Goal: Navigation & Orientation: Find specific page/section

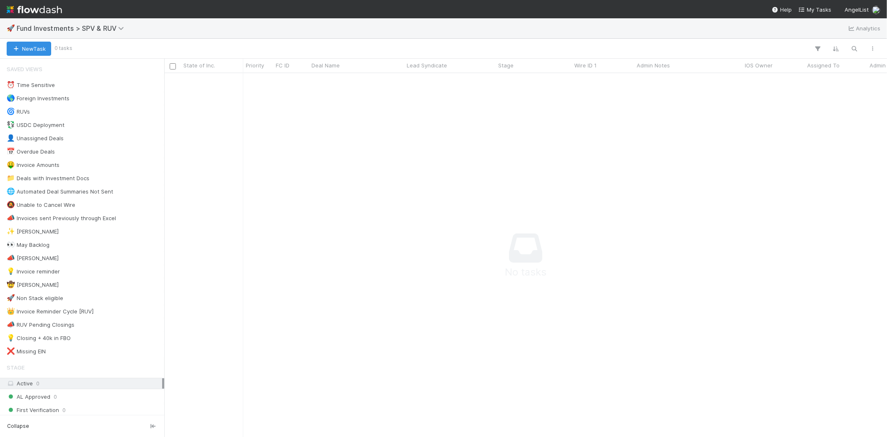
scroll to position [350, 709]
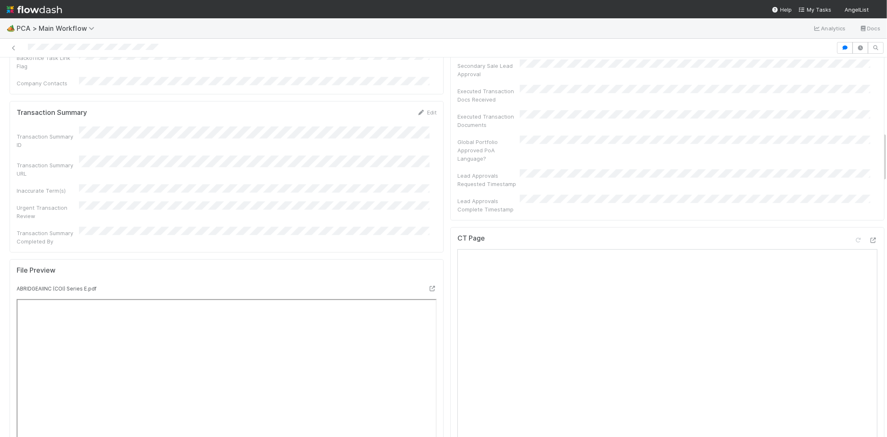
scroll to position [601, 0]
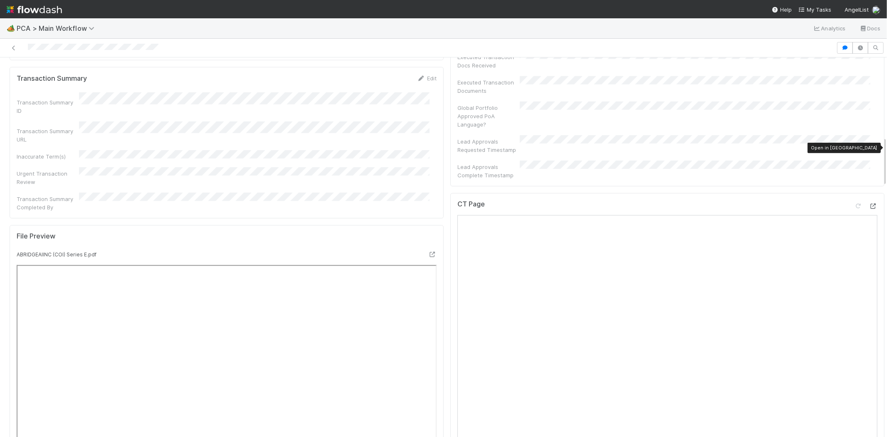
click at [870, 203] on icon at bounding box center [874, 205] width 8 height 5
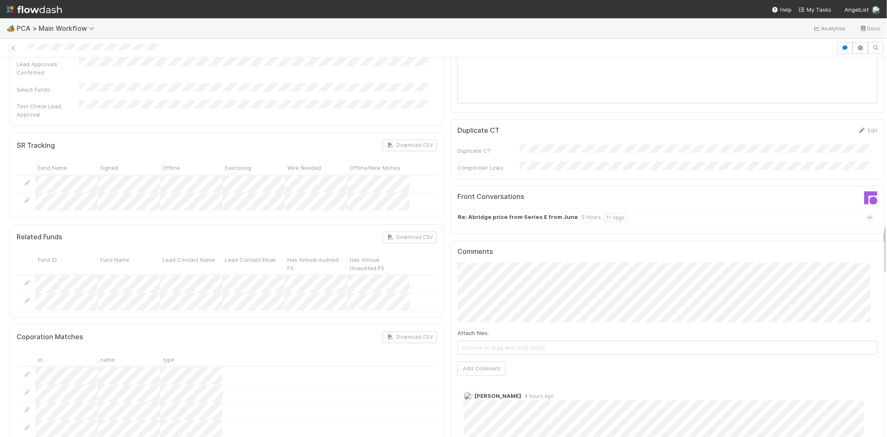
scroll to position [1294, 0]
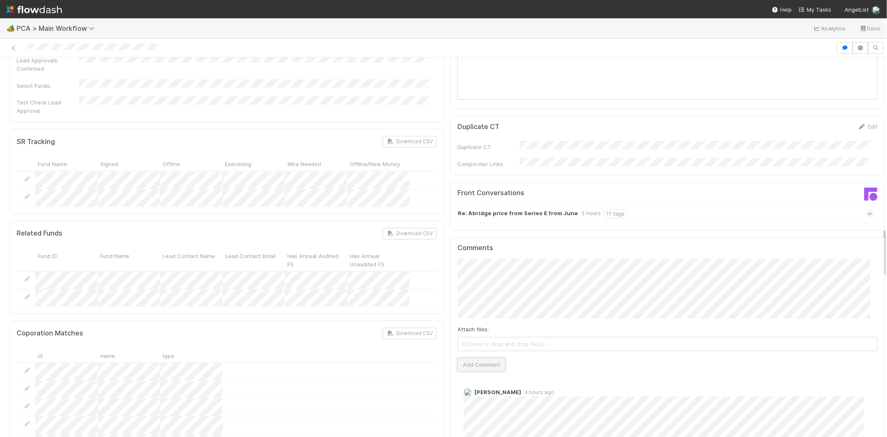
click at [479, 358] on button "Add Comment" at bounding box center [482, 365] width 48 height 14
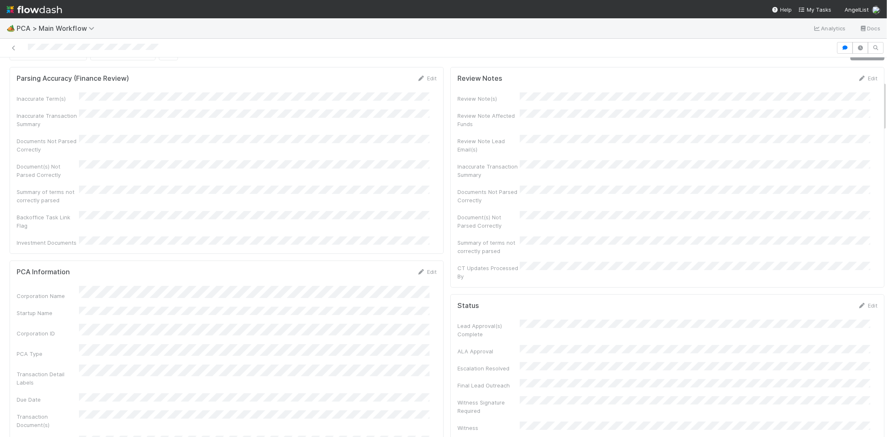
scroll to position [0, 0]
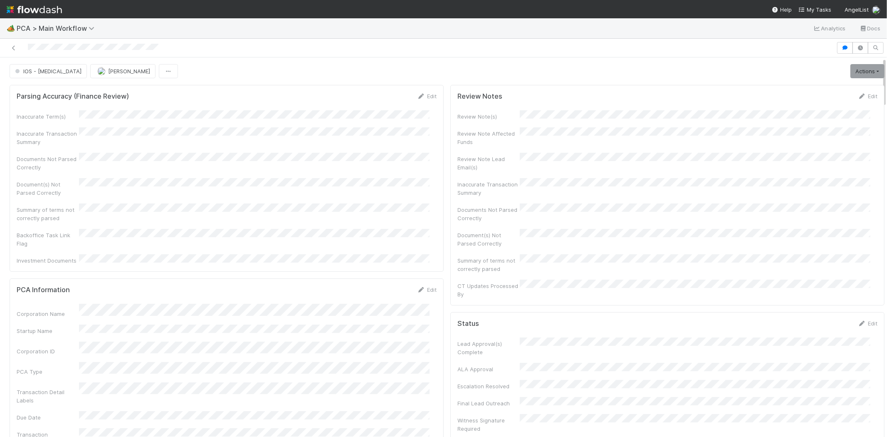
click at [65, 48] on div at bounding box center [418, 48] width 830 height 12
click at [43, 69] on span "IOS - ICU" at bounding box center [47, 71] width 68 height 7
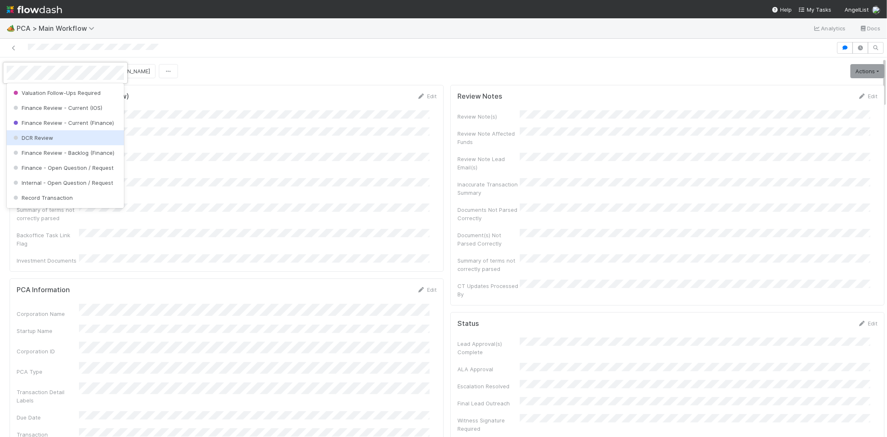
click at [82, 145] on div "DCR Review" at bounding box center [65, 137] width 117 height 15
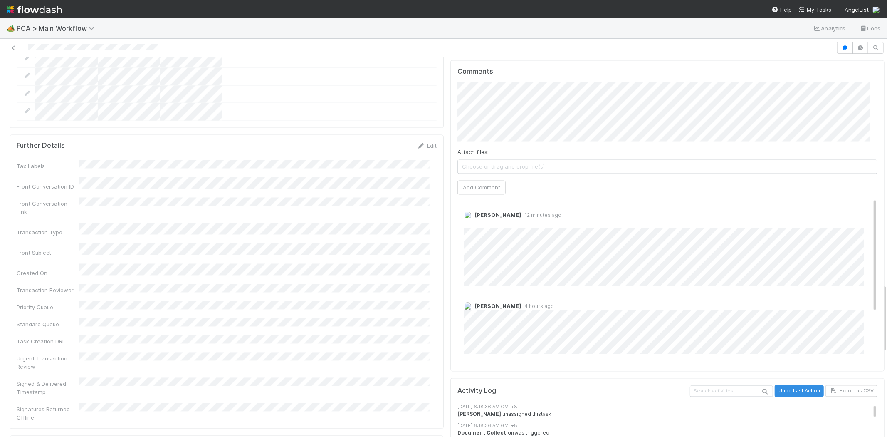
scroll to position [1246, 0]
drag, startPoint x: 878, startPoint y: 96, endPoint x: 884, endPoint y: 322, distance: 226.4
click at [884, 322] on div "🏕️ PCA > Main Workflow Analytics Docs Completed Assign Move to Post-Close Quest…" at bounding box center [443, 227] width 887 height 419
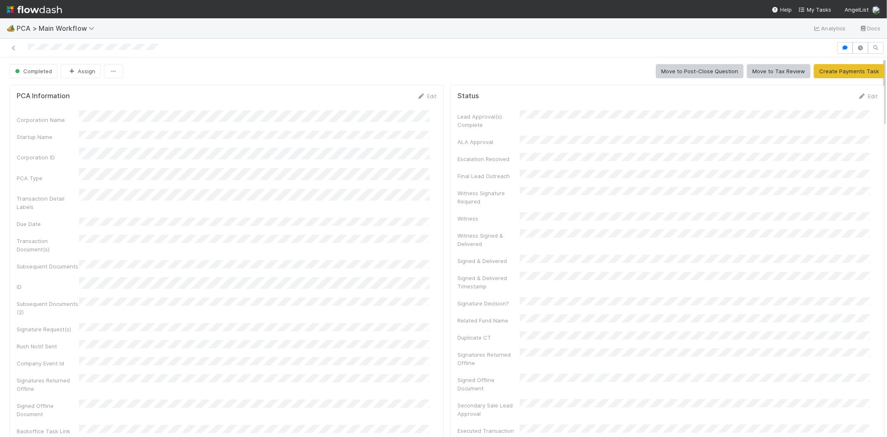
scroll to position [0, 0]
click at [818, 8] on span "My Tasks" at bounding box center [815, 9] width 33 height 7
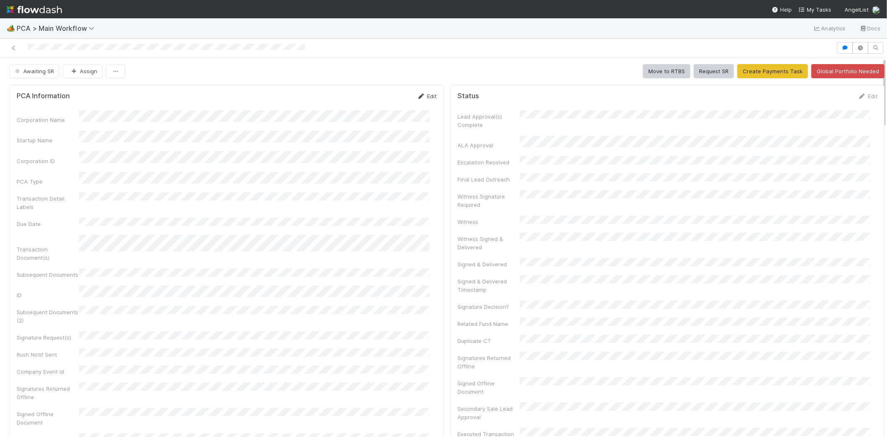
click at [422, 94] on link "Edit" at bounding box center [427, 96] width 20 height 7
click at [386, 102] on button "Save" at bounding box center [393, 99] width 24 height 14
click at [35, 68] on span "Awaiting SR" at bounding box center [33, 71] width 41 height 7
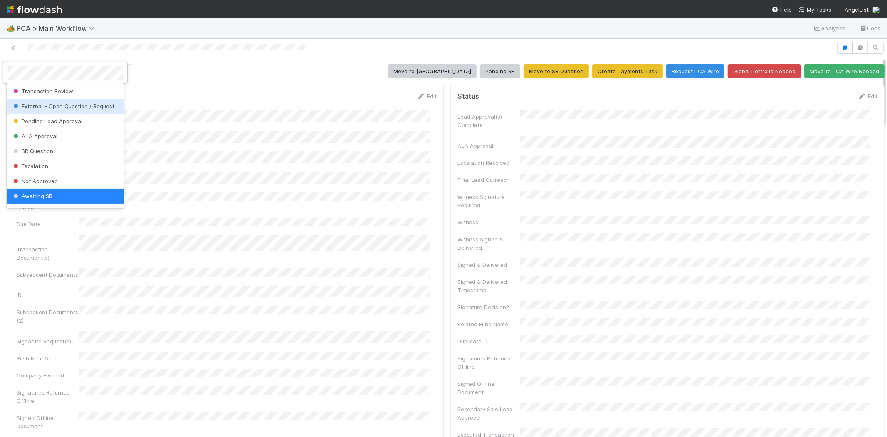
click at [156, 98] on div at bounding box center [443, 218] width 887 height 437
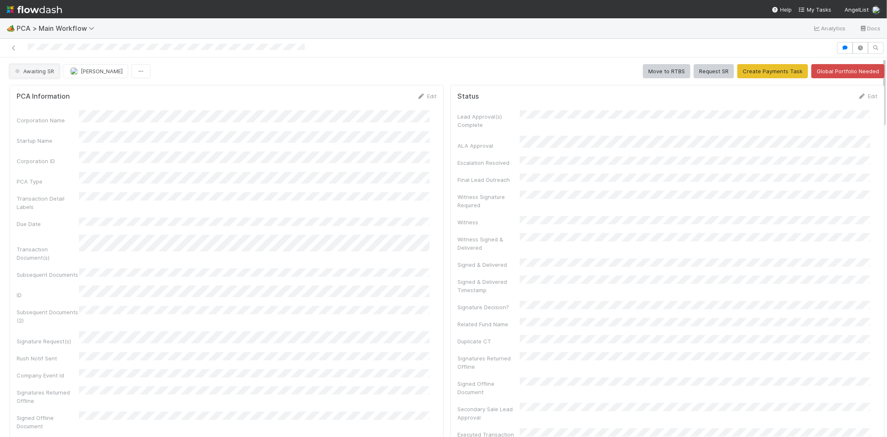
click at [37, 73] on span "Awaiting SR" at bounding box center [33, 71] width 41 height 7
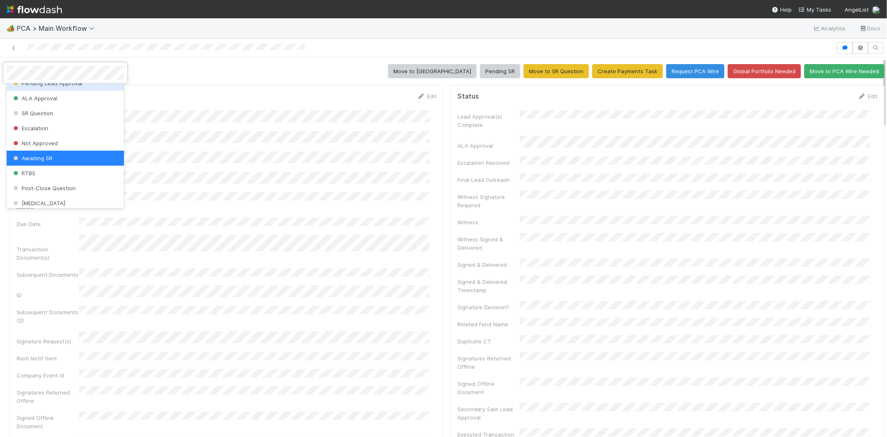
scroll to position [178, 0]
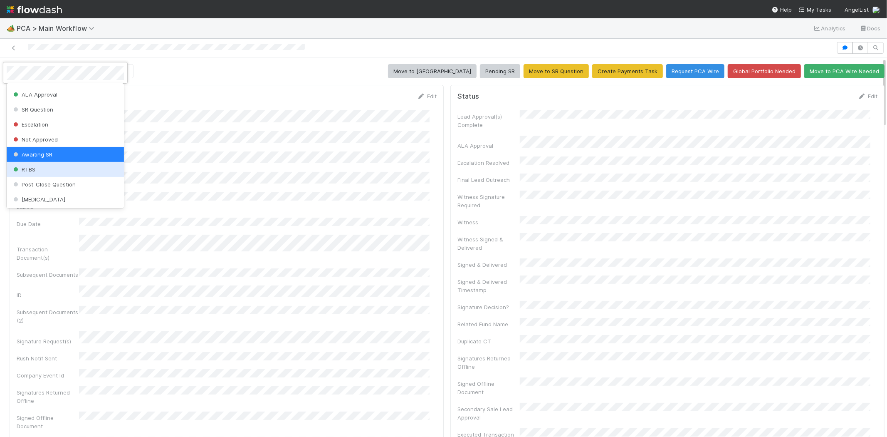
click at [81, 164] on div "RTBS" at bounding box center [65, 169] width 117 height 15
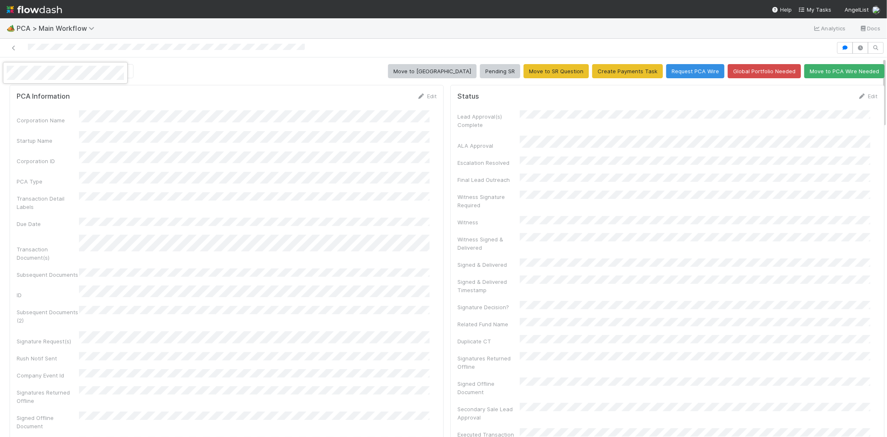
click at [173, 103] on div at bounding box center [443, 218] width 887 height 437
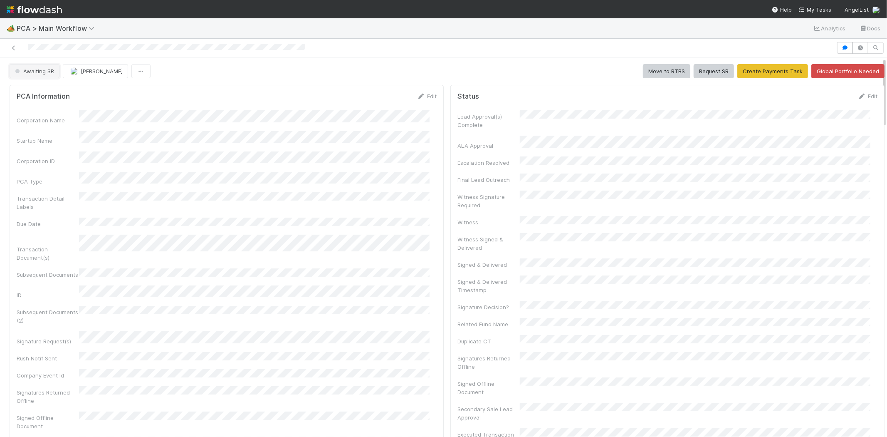
click at [44, 74] on button "Awaiting SR" at bounding box center [35, 71] width 50 height 14
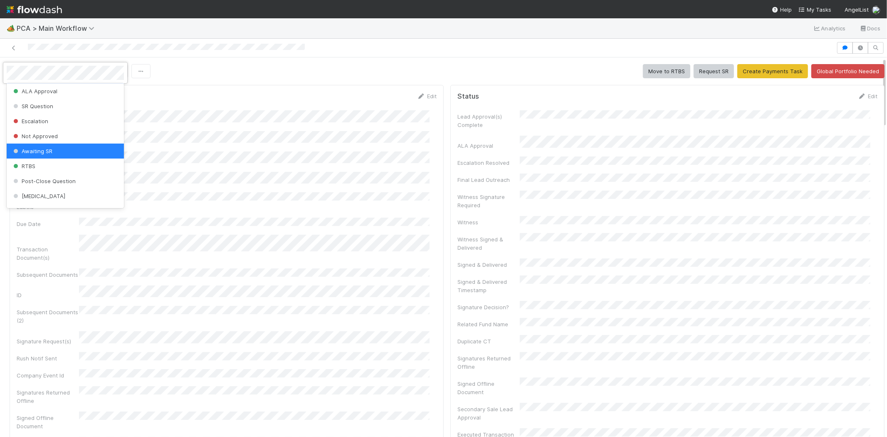
scroll to position [185, 0]
click at [25, 160] on span "RTBS" at bounding box center [24, 162] width 24 height 7
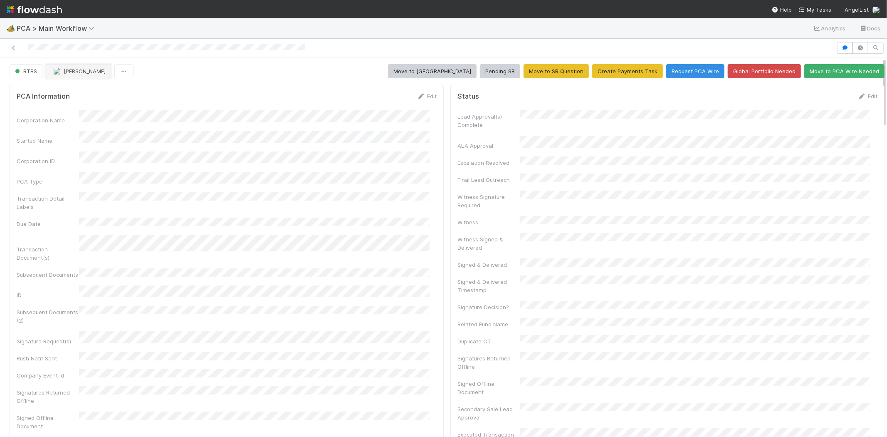
click at [85, 73] on span "Nathalie Gualito" at bounding box center [85, 71] width 42 height 7
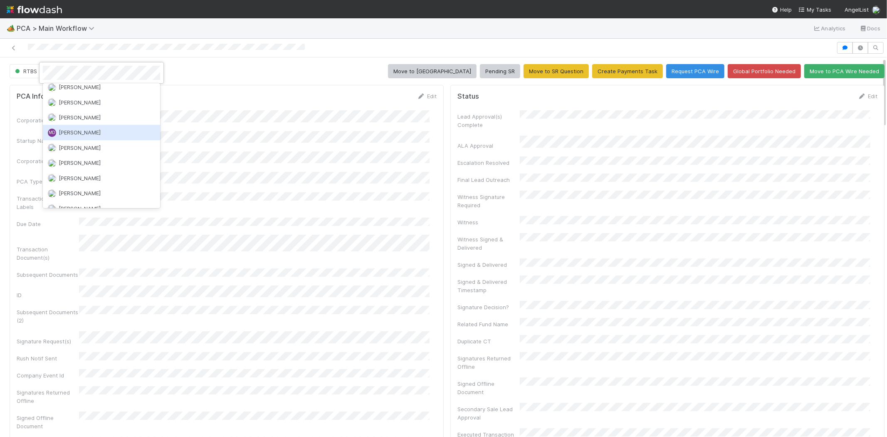
click at [232, 101] on div at bounding box center [443, 218] width 887 height 437
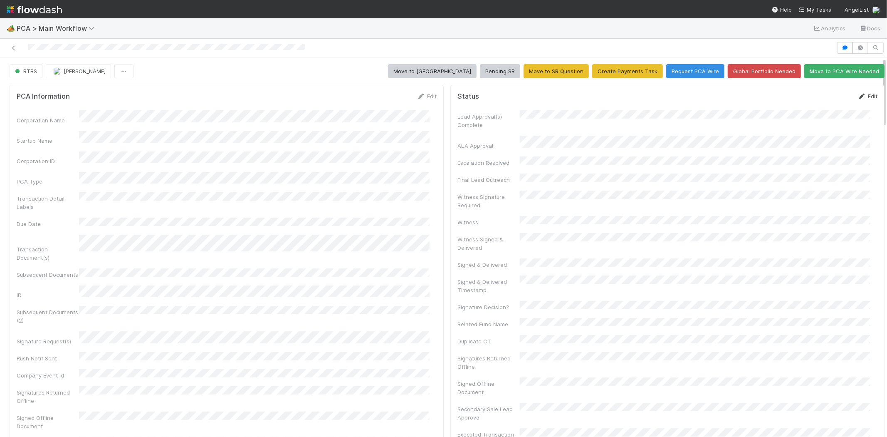
click at [860, 97] on link "Edit" at bounding box center [868, 96] width 20 height 7
click at [822, 97] on button "Save" at bounding box center [834, 99] width 24 height 14
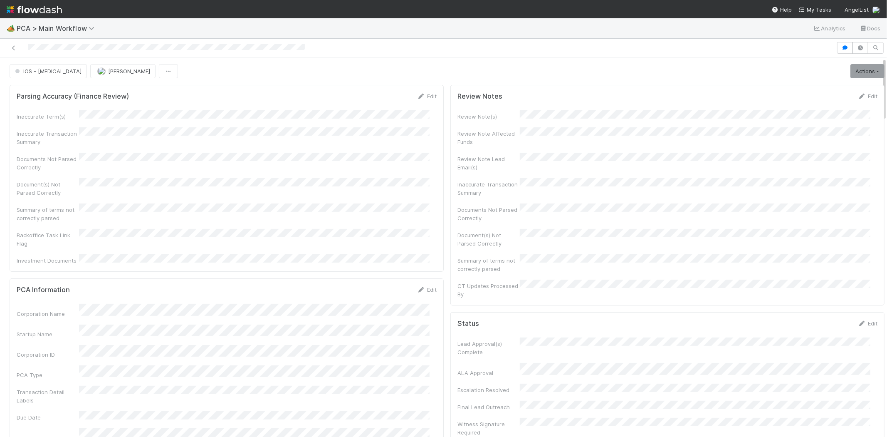
drag, startPoint x: 26, startPoint y: 48, endPoint x: 97, endPoint y: 43, distance: 70.9
click at [97, 43] on div at bounding box center [418, 48] width 830 height 12
click at [817, 7] on span "My Tasks" at bounding box center [815, 9] width 33 height 7
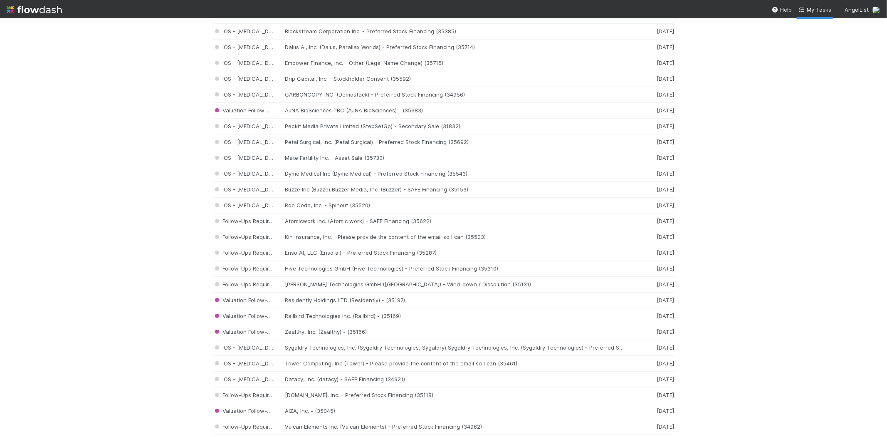
scroll to position [720, 0]
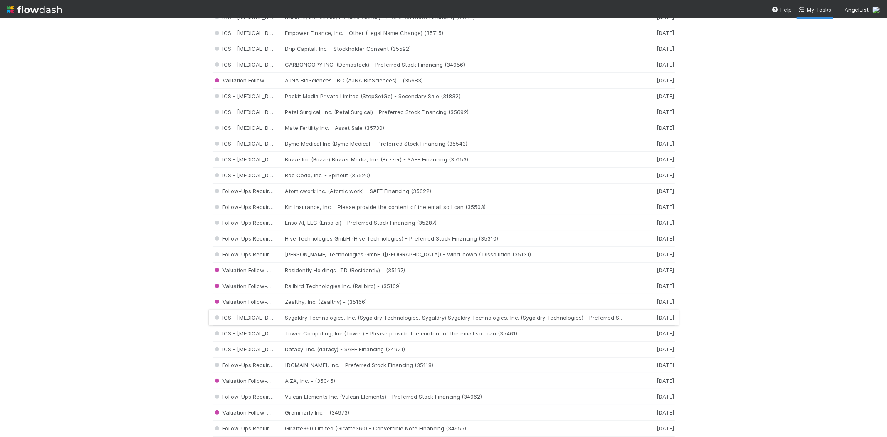
click at [422, 320] on div "IOS - ICU Sygaldry Technologies, Inc. (Sygaldry Technologies, Sygaldry),Sygaldr…" at bounding box center [444, 318] width 462 height 16
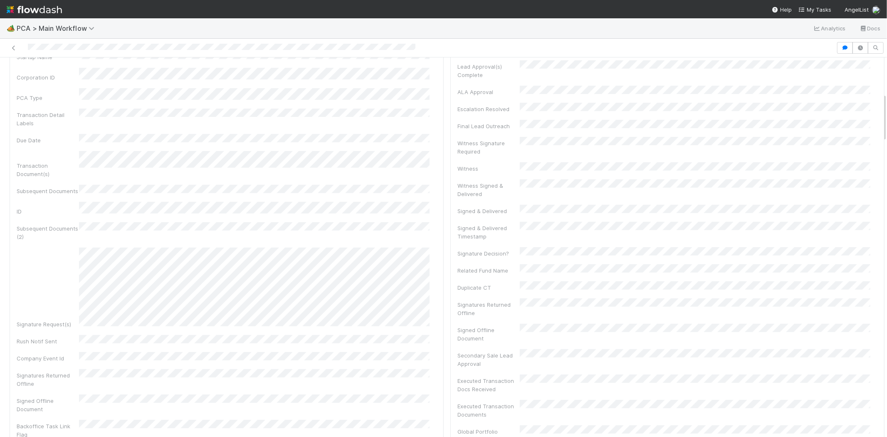
scroll to position [462, 0]
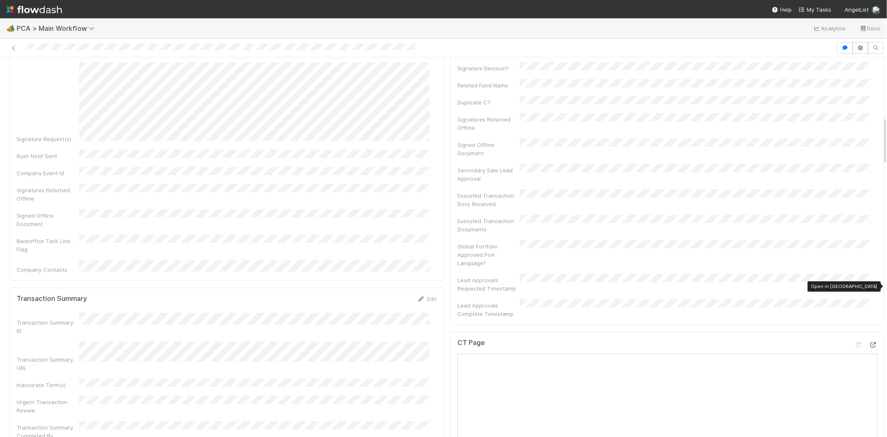
click at [870, 340] on div at bounding box center [874, 344] width 8 height 8
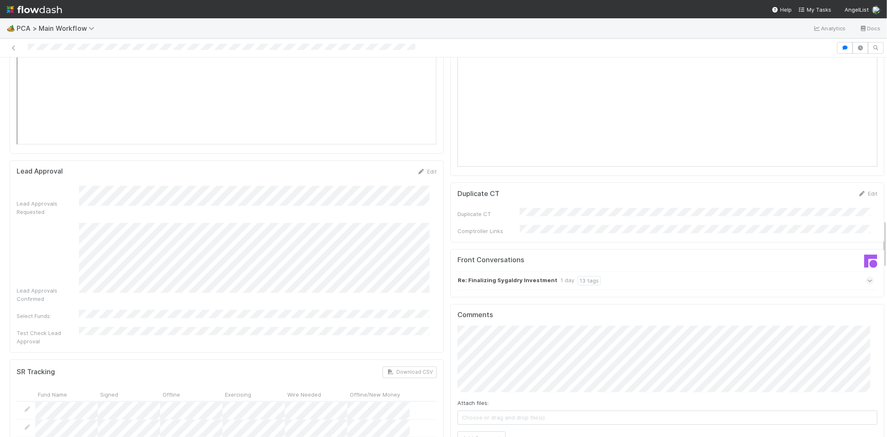
scroll to position [1294, 0]
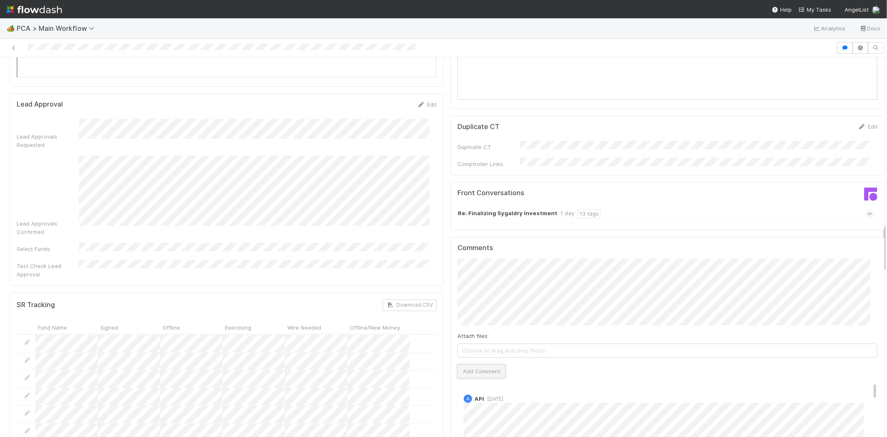
click at [488, 364] on button "Add Comment" at bounding box center [482, 371] width 48 height 14
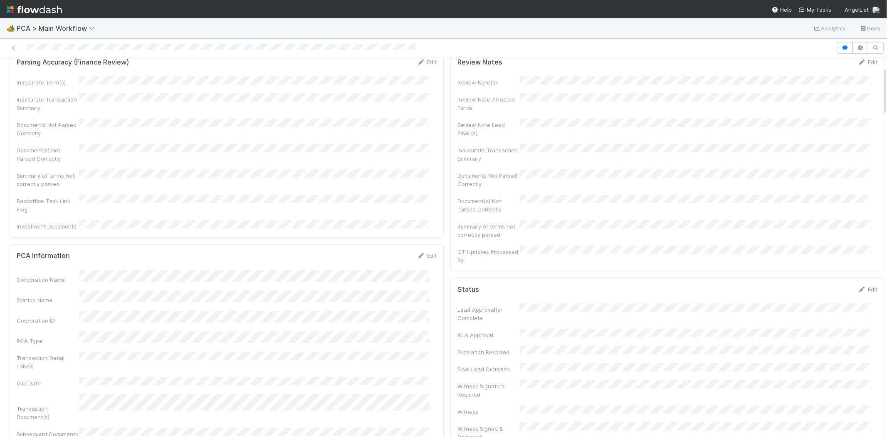
scroll to position [0, 0]
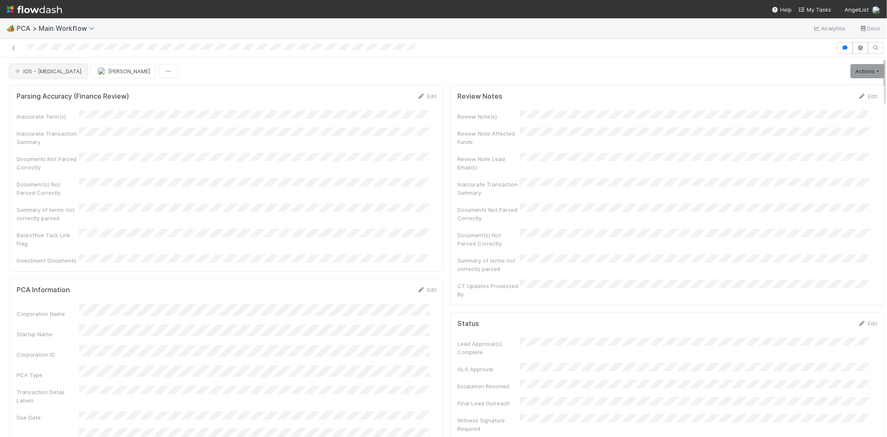
click at [26, 72] on span "IOS - ICU" at bounding box center [47, 71] width 68 height 7
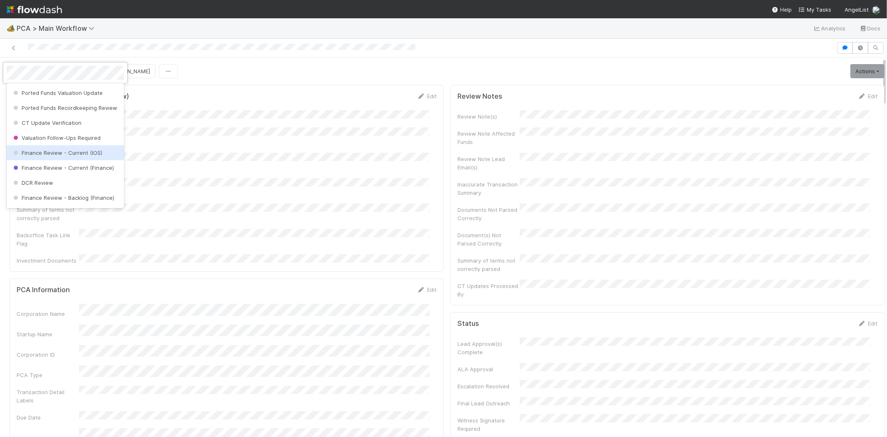
click at [80, 156] on span "Finance Review - Current (IOS)" at bounding box center [57, 152] width 91 height 7
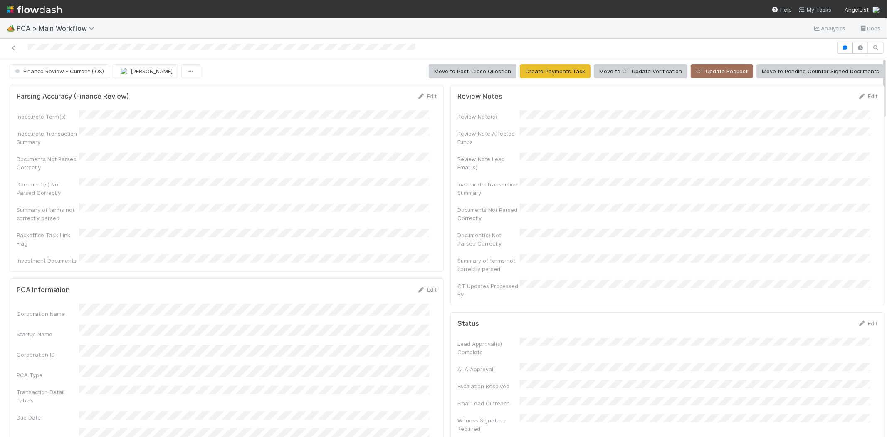
click at [821, 9] on span "My Tasks" at bounding box center [815, 9] width 33 height 7
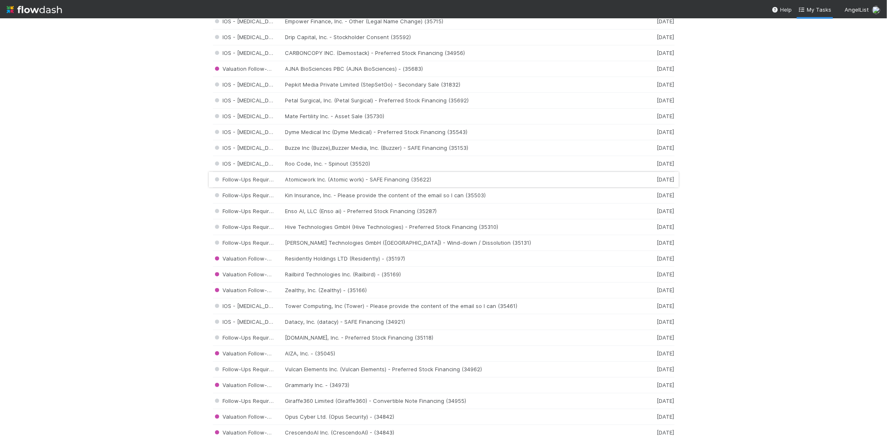
scroll to position [774, 0]
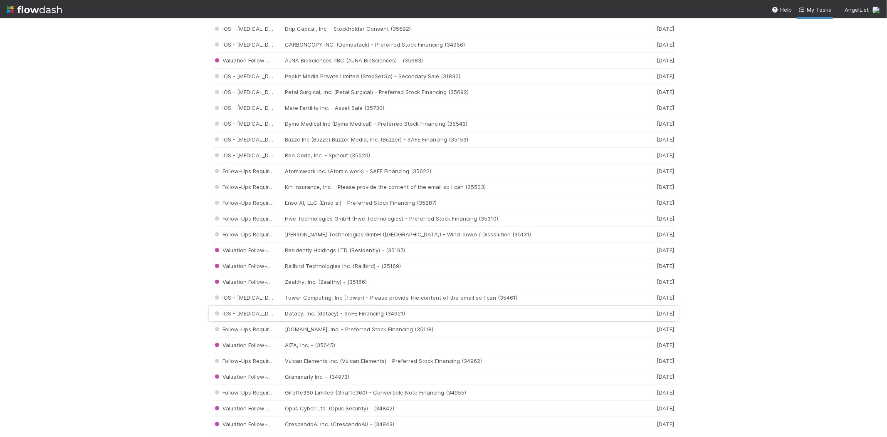
click at [346, 315] on div "IOS - ICU Datacy, Inc. (datacy) - SAFE Financing (34921) 1 week ago" at bounding box center [444, 314] width 462 height 16
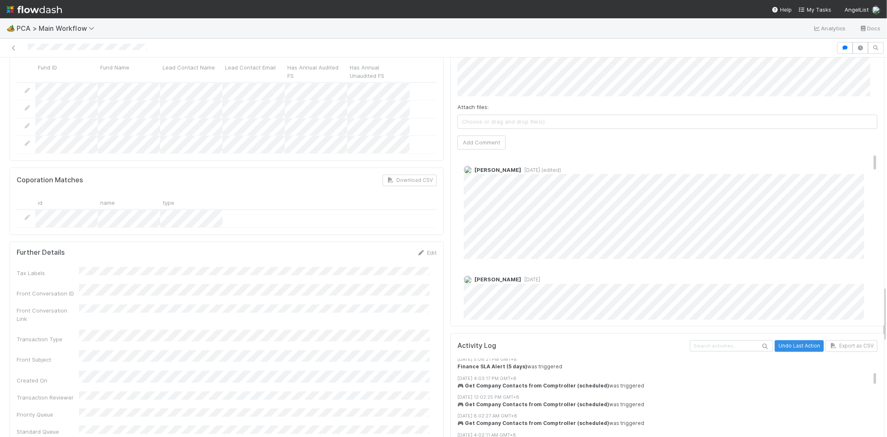
scroll to position [1503, 0]
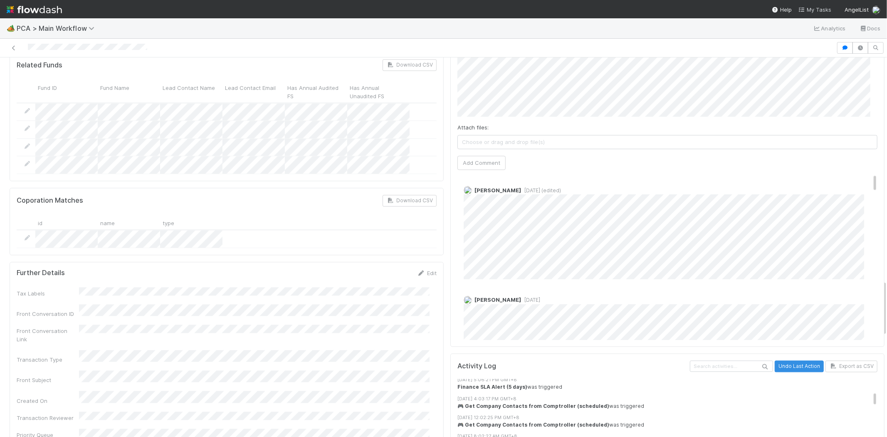
click at [813, 7] on span "My Tasks" at bounding box center [815, 9] width 33 height 7
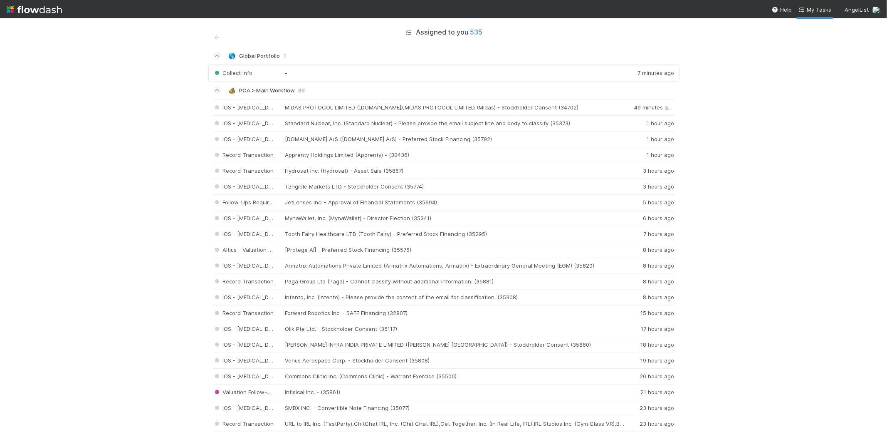
click at [307, 73] on div "Collect Info - 7 minutes ago" at bounding box center [444, 73] width 462 height 16
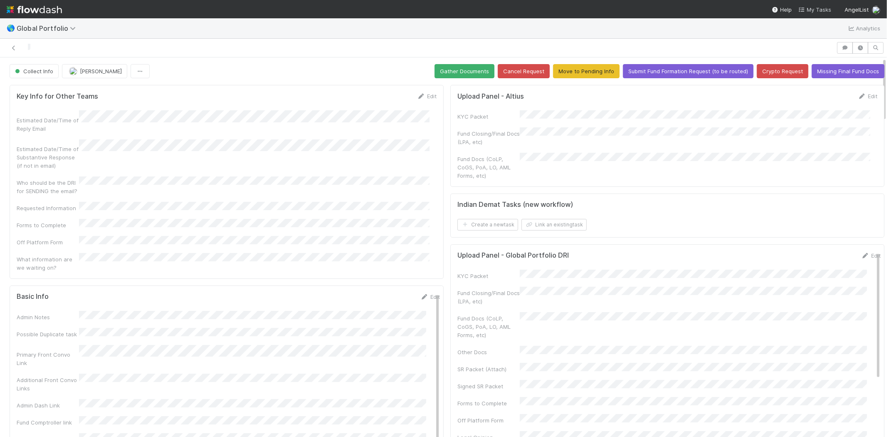
click at [820, 7] on span "My Tasks" at bounding box center [815, 9] width 33 height 7
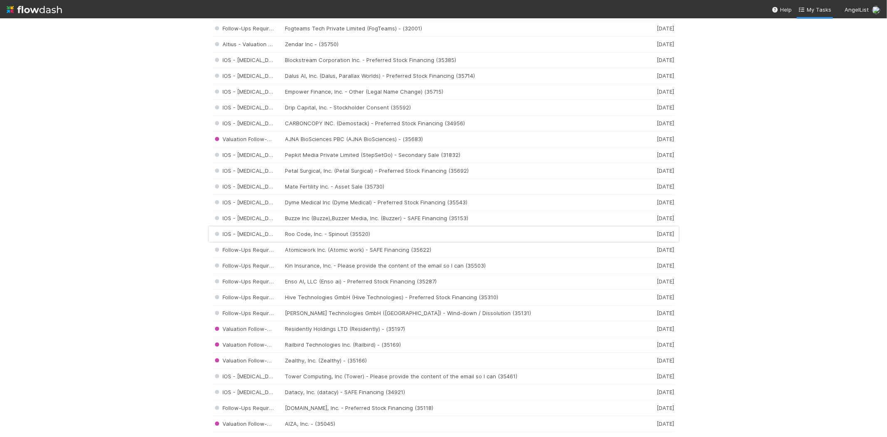
scroll to position [693, 0]
click at [327, 234] on div "IOS - ICU Roo Code, Inc. - Spinout (35520) 3 days ago" at bounding box center [444, 237] width 462 height 16
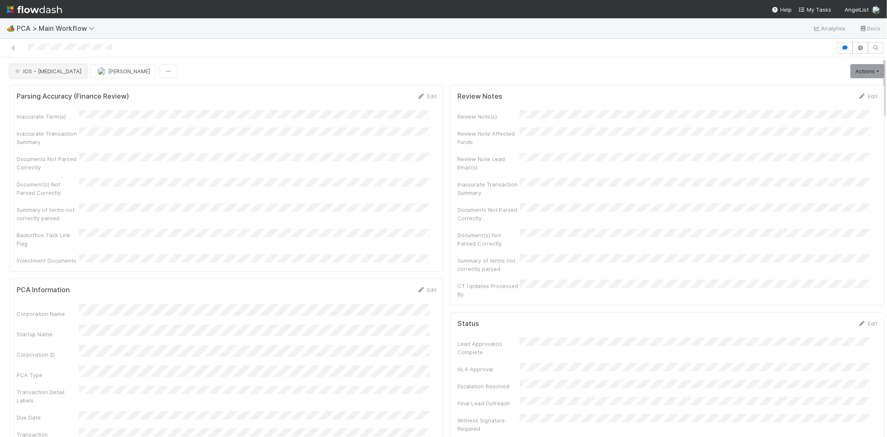
click at [37, 68] on span "IOS - ICU" at bounding box center [47, 71] width 68 height 7
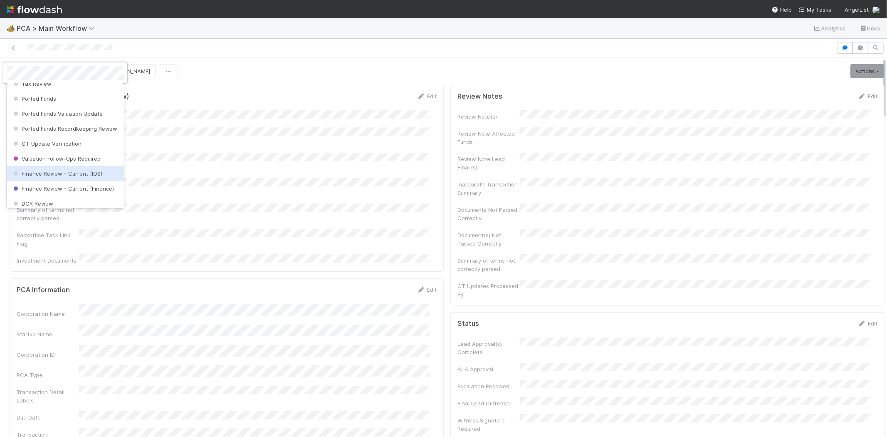
click at [89, 177] on span "Finance Review - Current (IOS)" at bounding box center [57, 173] width 91 height 7
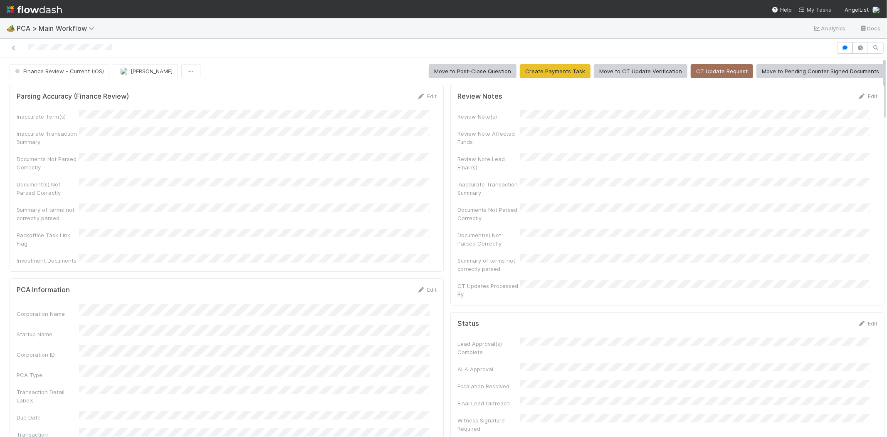
click at [817, 10] on span "My Tasks" at bounding box center [815, 9] width 33 height 7
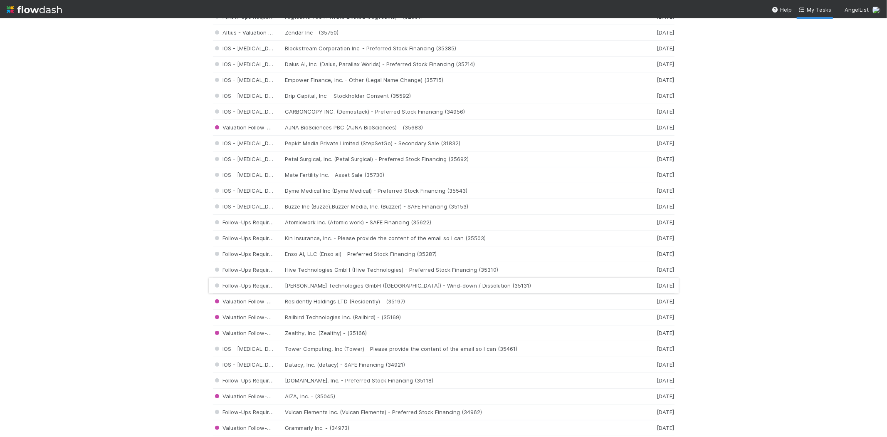
scroll to position [693, 0]
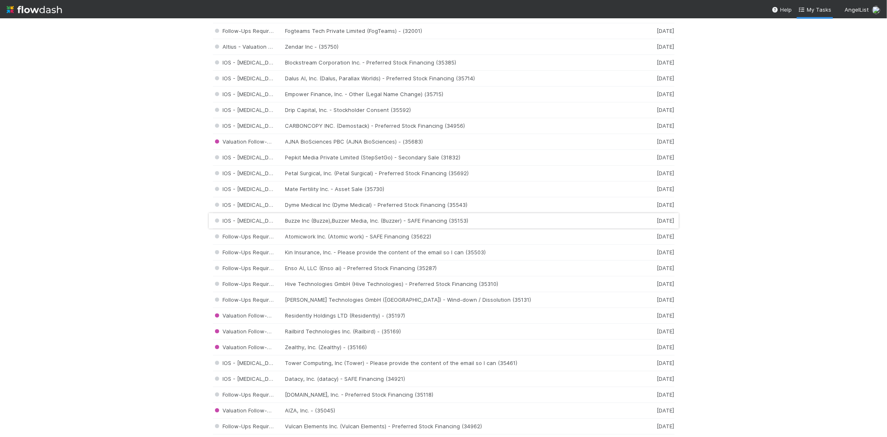
click at [329, 222] on div "IOS - ICU Buzze Inc (Buzze),Buzzer Media, Inc. (Buzzer) - SAFE Financing (35153…" at bounding box center [444, 221] width 462 height 16
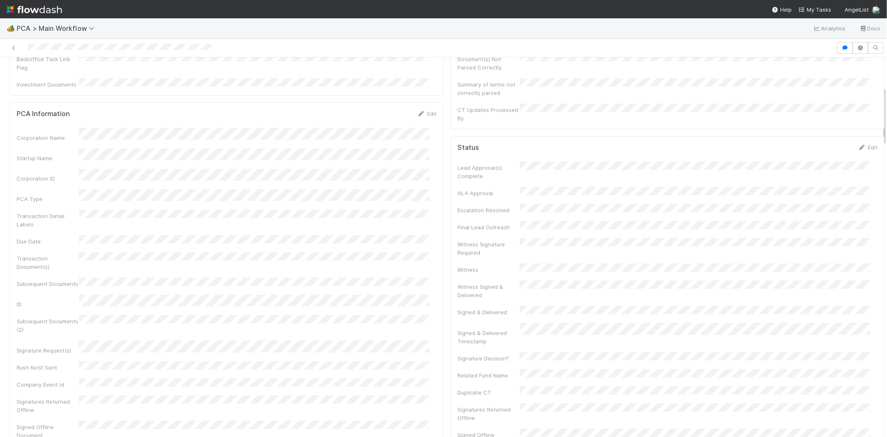
scroll to position [185, 0]
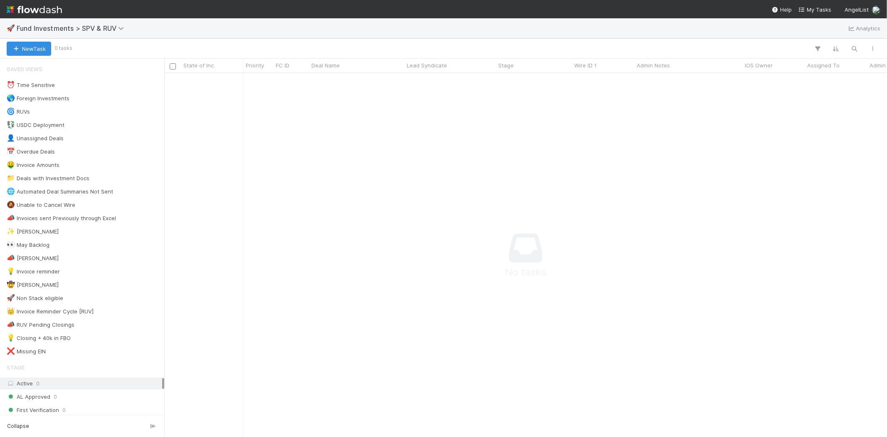
scroll to position [350, 709]
click at [817, 7] on span "My Tasks" at bounding box center [815, 9] width 33 height 7
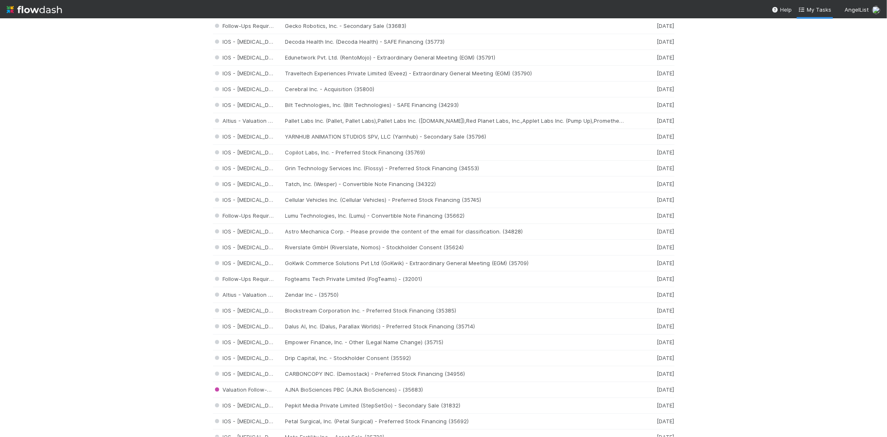
scroll to position [416, 0]
